Goal: Task Accomplishment & Management: Manage account settings

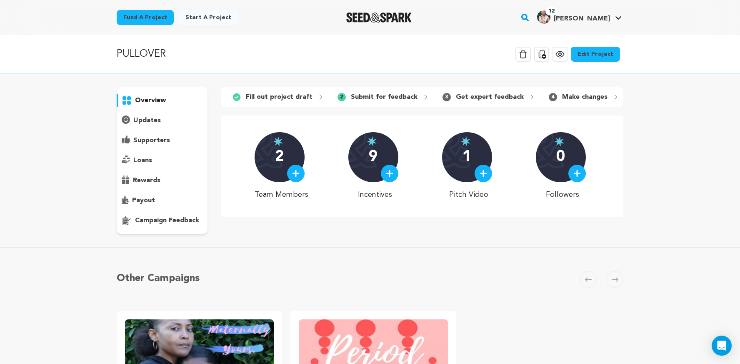
click at [597, 56] on link "Edit Project" at bounding box center [595, 54] width 49 height 15
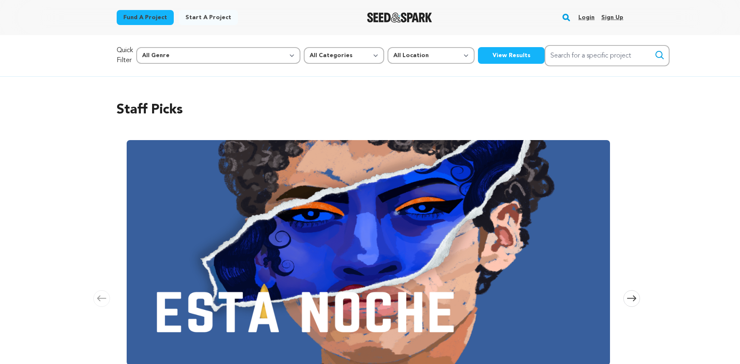
click at [585, 16] on link "Login" at bounding box center [586, 17] width 16 height 13
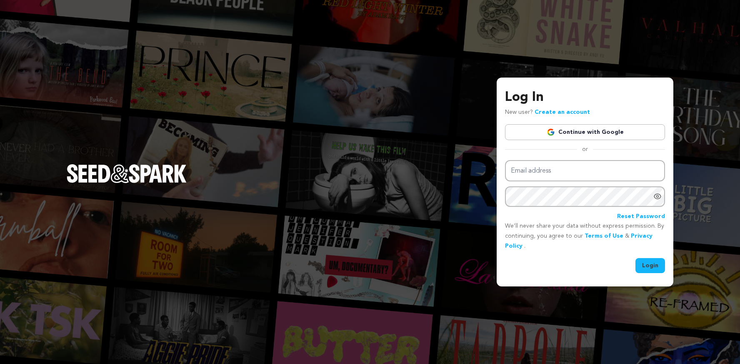
click at [555, 135] on img at bounding box center [551, 132] width 8 height 8
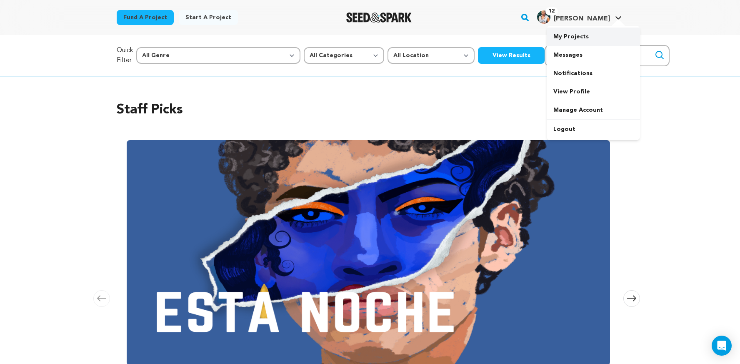
click at [580, 33] on link "My Projects" at bounding box center [593, 37] width 93 height 18
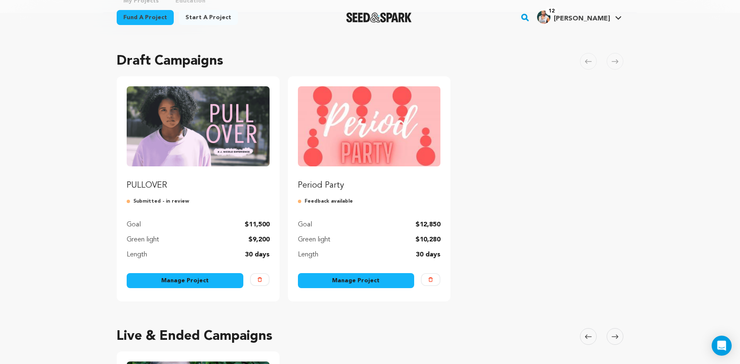
scroll to position [67, 0]
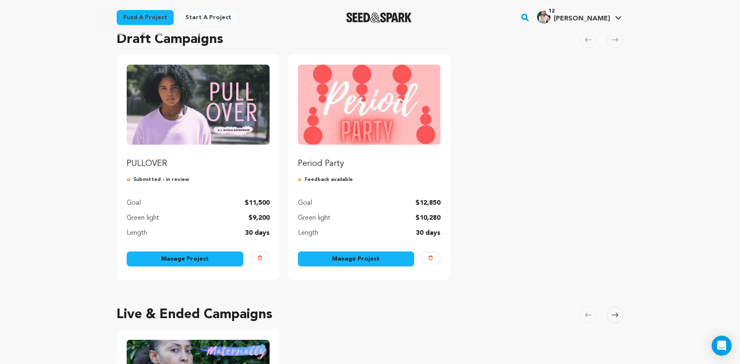
click at [195, 255] on link "Manage Project" at bounding box center [185, 258] width 117 height 15
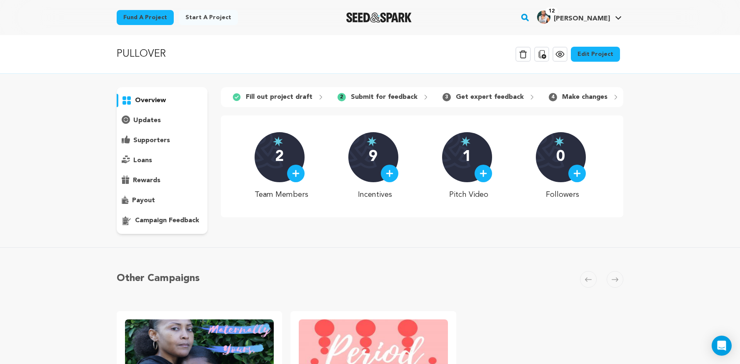
click at [601, 50] on link "Edit Project" at bounding box center [595, 54] width 49 height 15
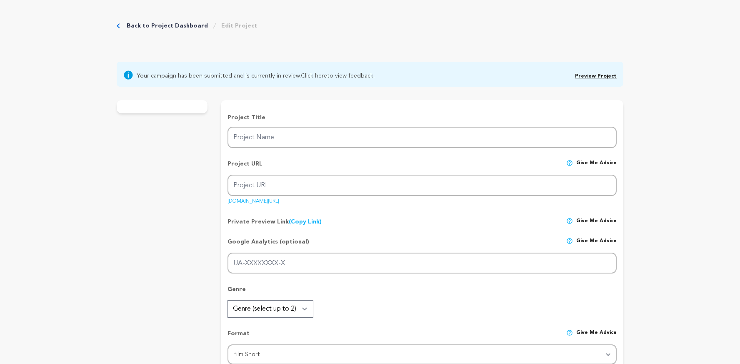
type input "PULLOVER"
type input "pullover"
type input "During a walk to the store with her younger sister, a 13-year-old girl is haras…"
type textarea "PULLOVER is a bold short film about a 13-year-old girl whose walk to the store …"
type textarea "The mission of PULLOVER is to expose how early and often girls face sexual hara…"
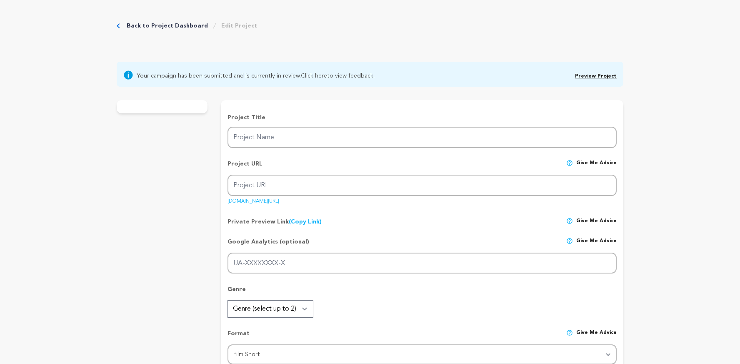
type textarea "Tyler Perry Dream Collective Top 10 NOVAC"
radio input "true"
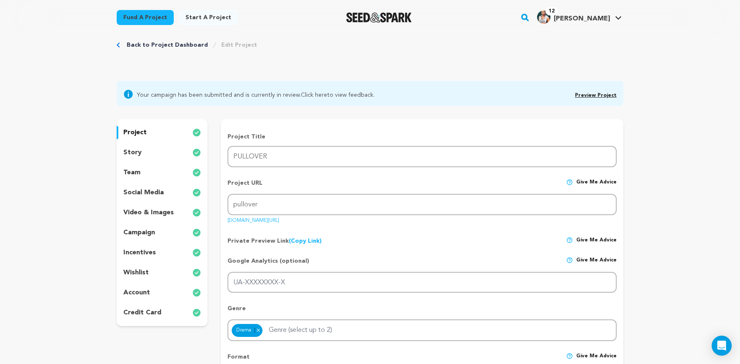
scroll to position [22, 0]
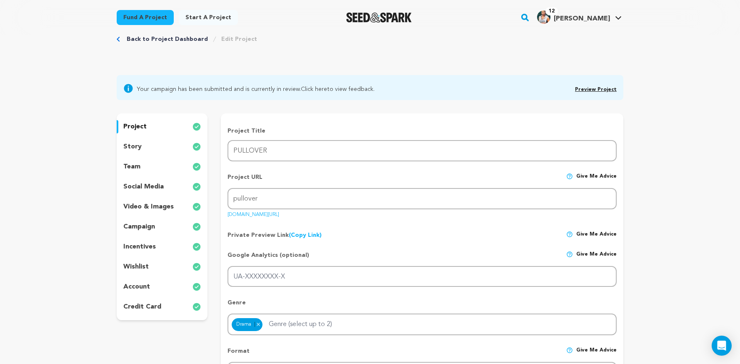
click at [138, 146] on p "story" at bounding box center [132, 147] width 18 height 10
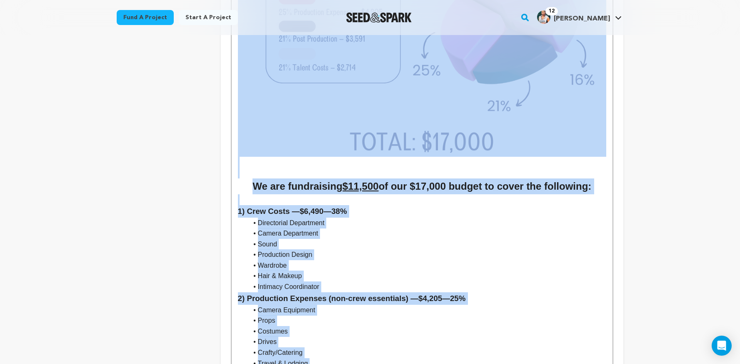
scroll to position [1548, 0]
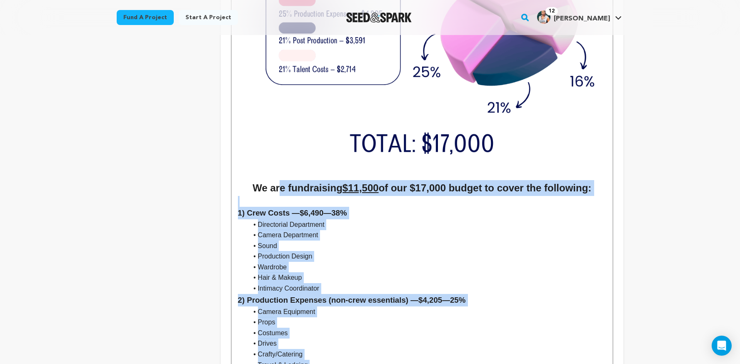
drag, startPoint x: 577, startPoint y: 143, endPoint x: 258, endPoint y: 188, distance: 322.4
copy div "e are fundraising $11,500 of our $17,000 budget to cover the following: 1) Crew…"
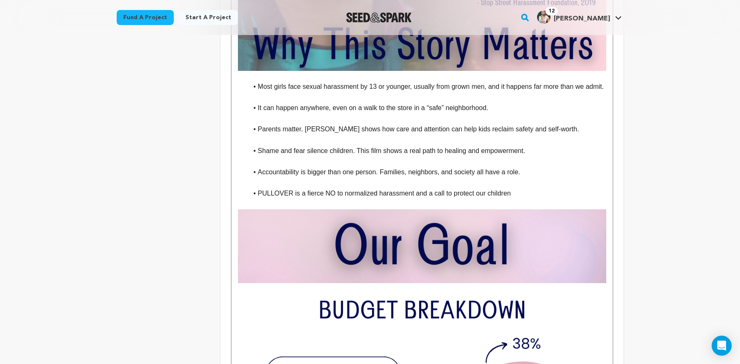
scroll to position [1133, 0]
